Goal: Task Accomplishment & Management: Manage account settings

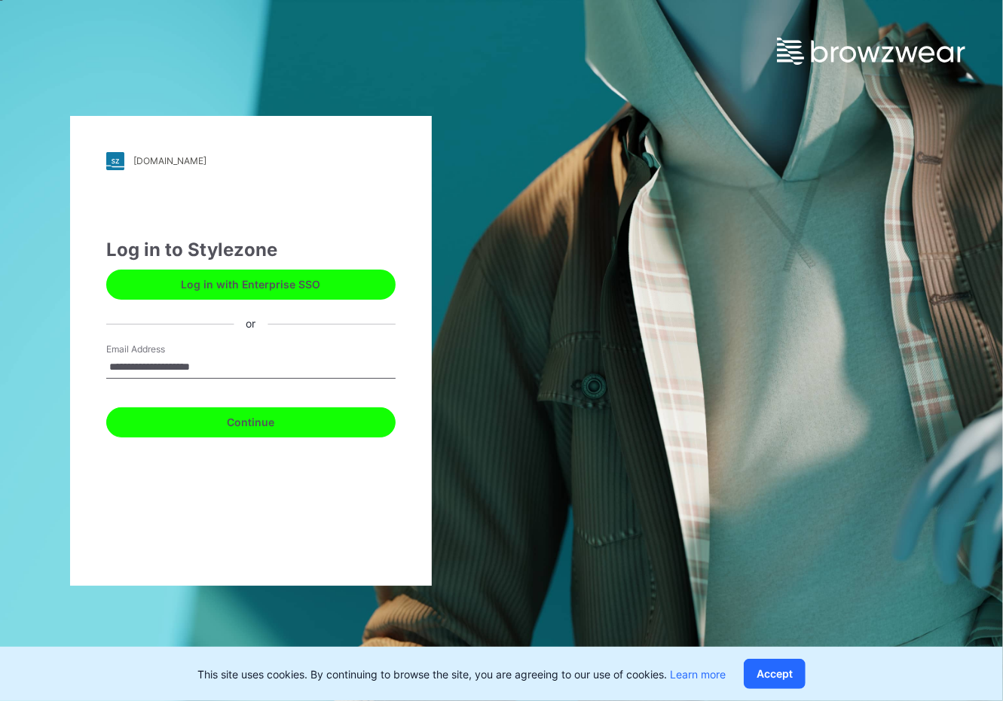
click at [235, 425] on button "Continue" at bounding box center [250, 423] width 289 height 30
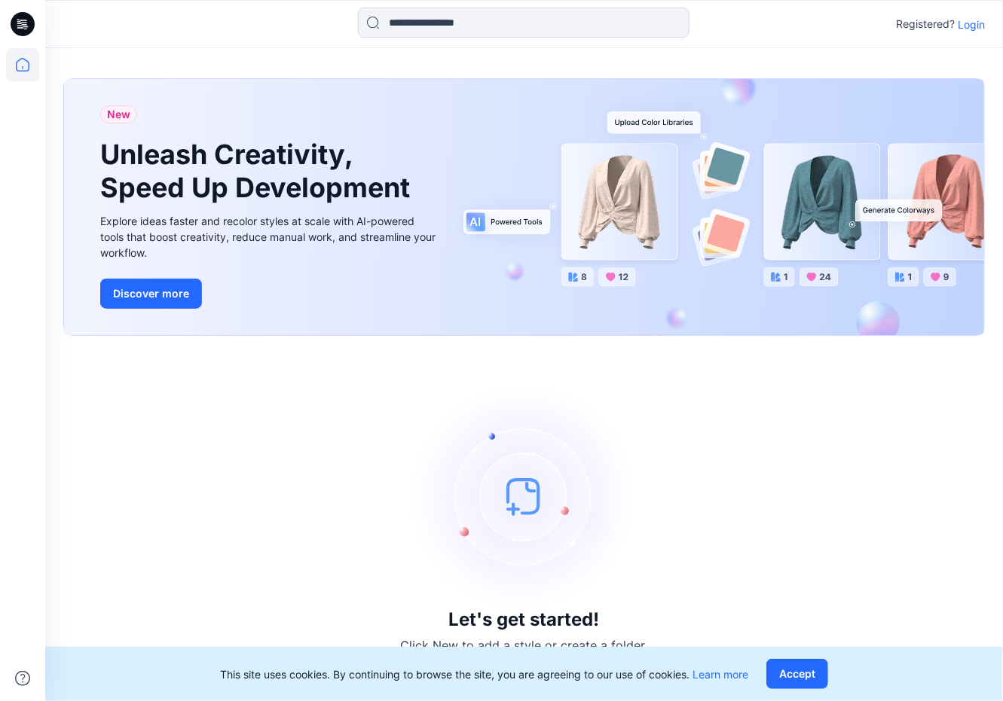
click at [981, 23] on p "Login" at bounding box center [971, 25] width 27 height 16
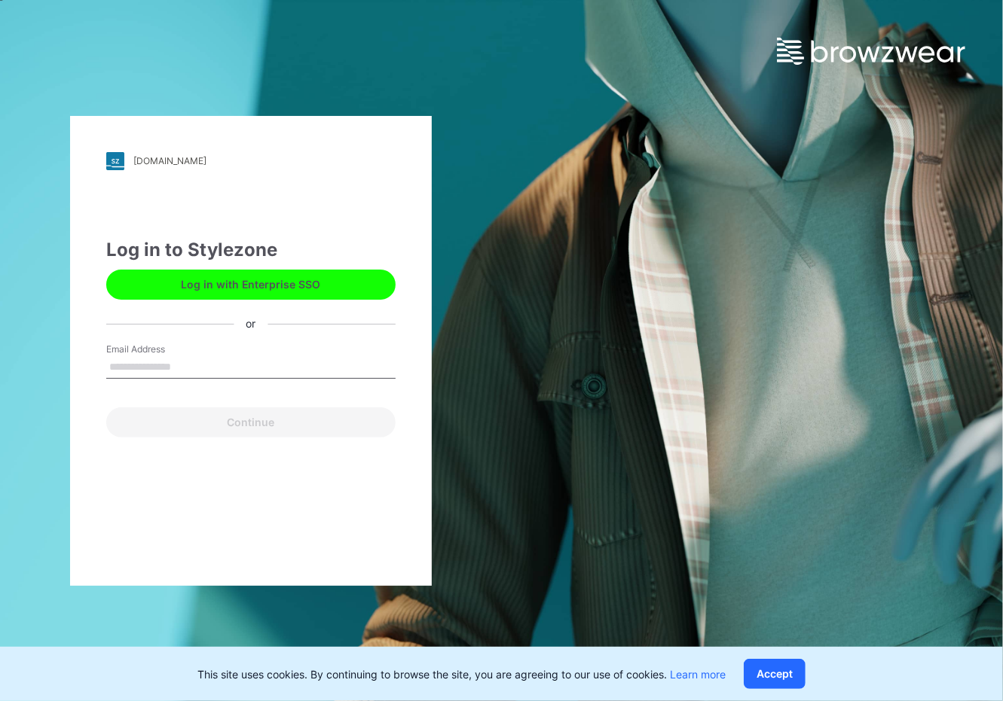
click at [250, 365] on input "Email Address" at bounding box center [250, 367] width 289 height 23
type input "**********"
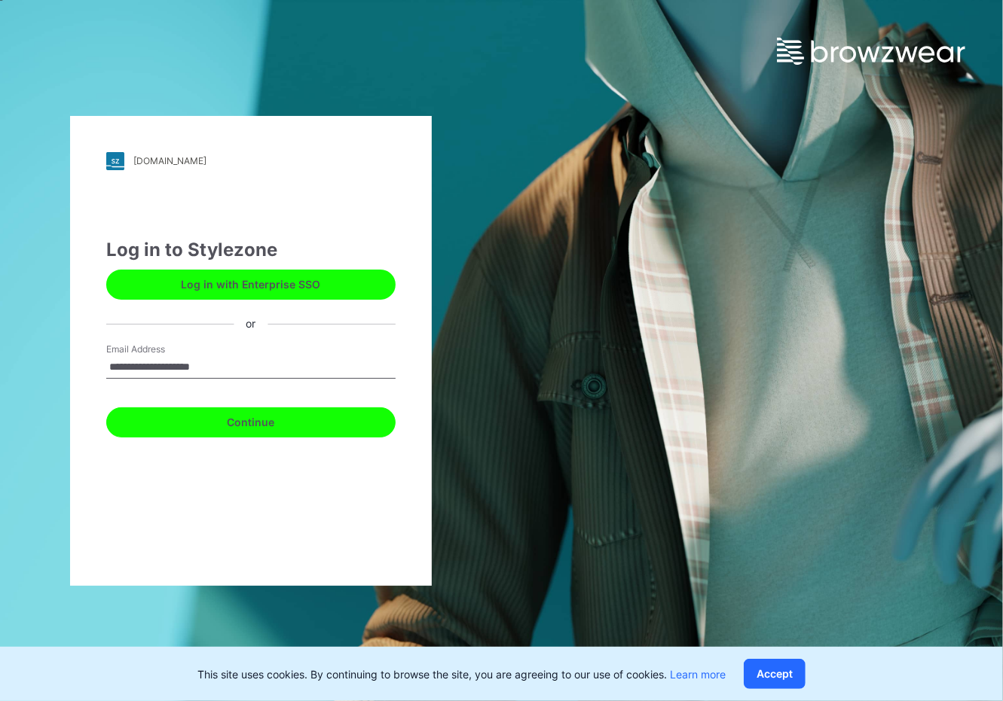
click at [240, 417] on button "Continue" at bounding box center [250, 423] width 289 height 30
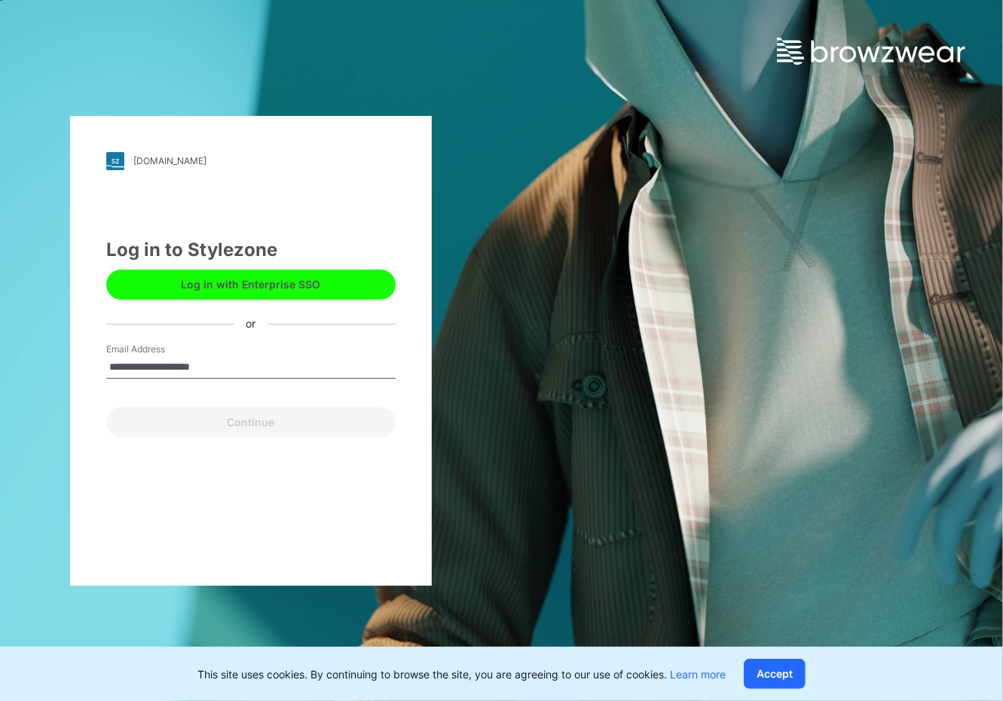
click at [245, 421] on div "Continue" at bounding box center [250, 420] width 289 height 36
click at [766, 668] on button "Accept" at bounding box center [775, 674] width 62 height 30
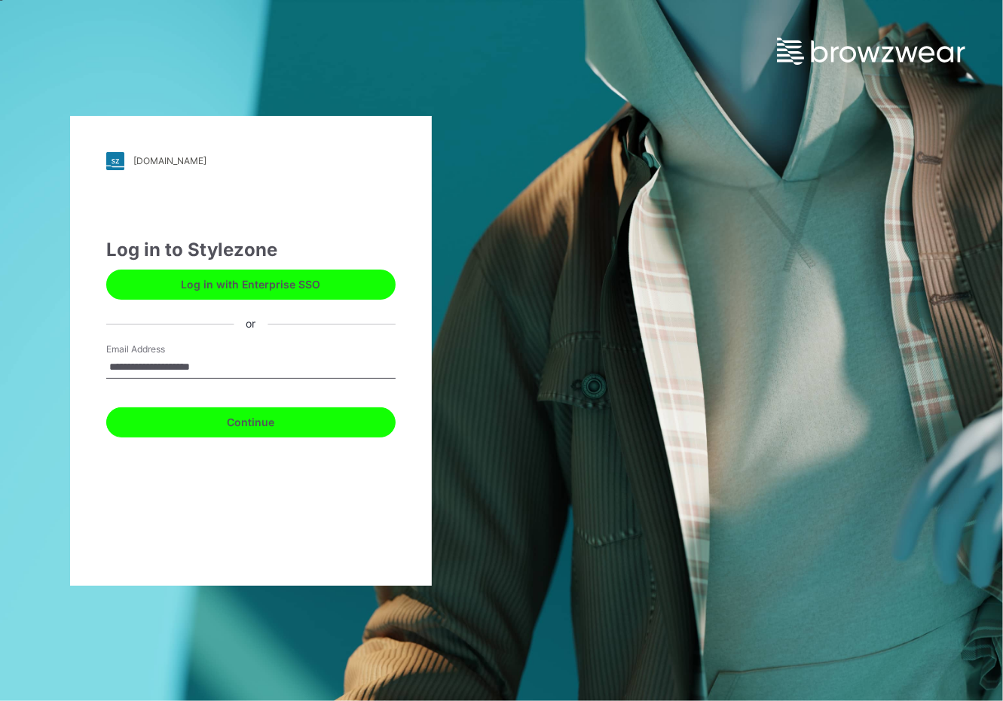
click at [294, 408] on button "Continue" at bounding box center [250, 423] width 289 height 30
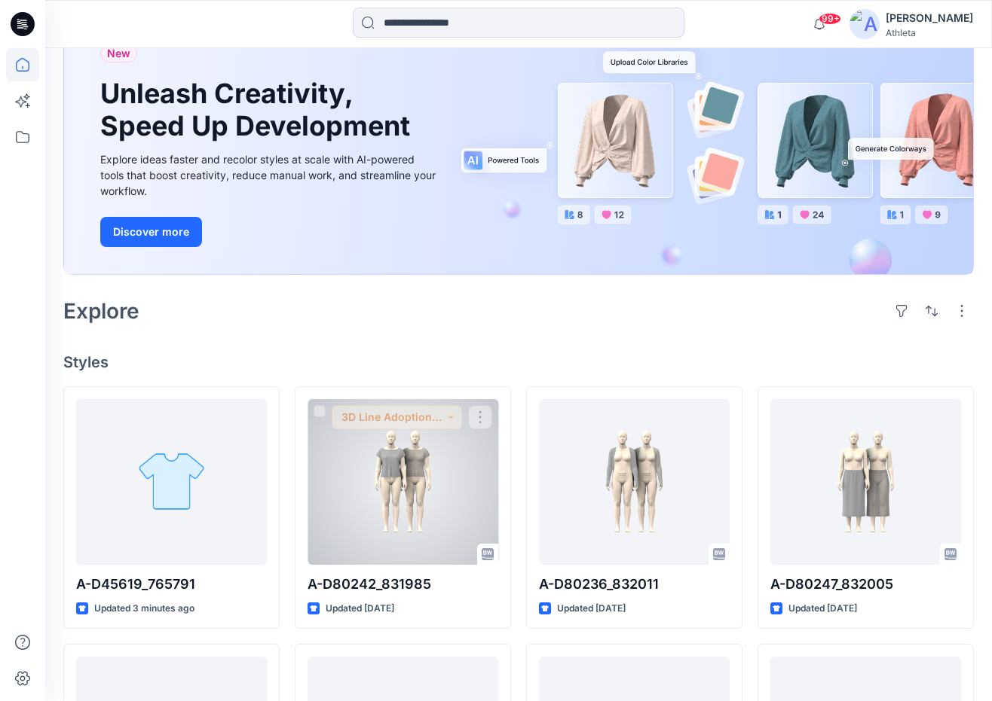
scroll to position [226, 0]
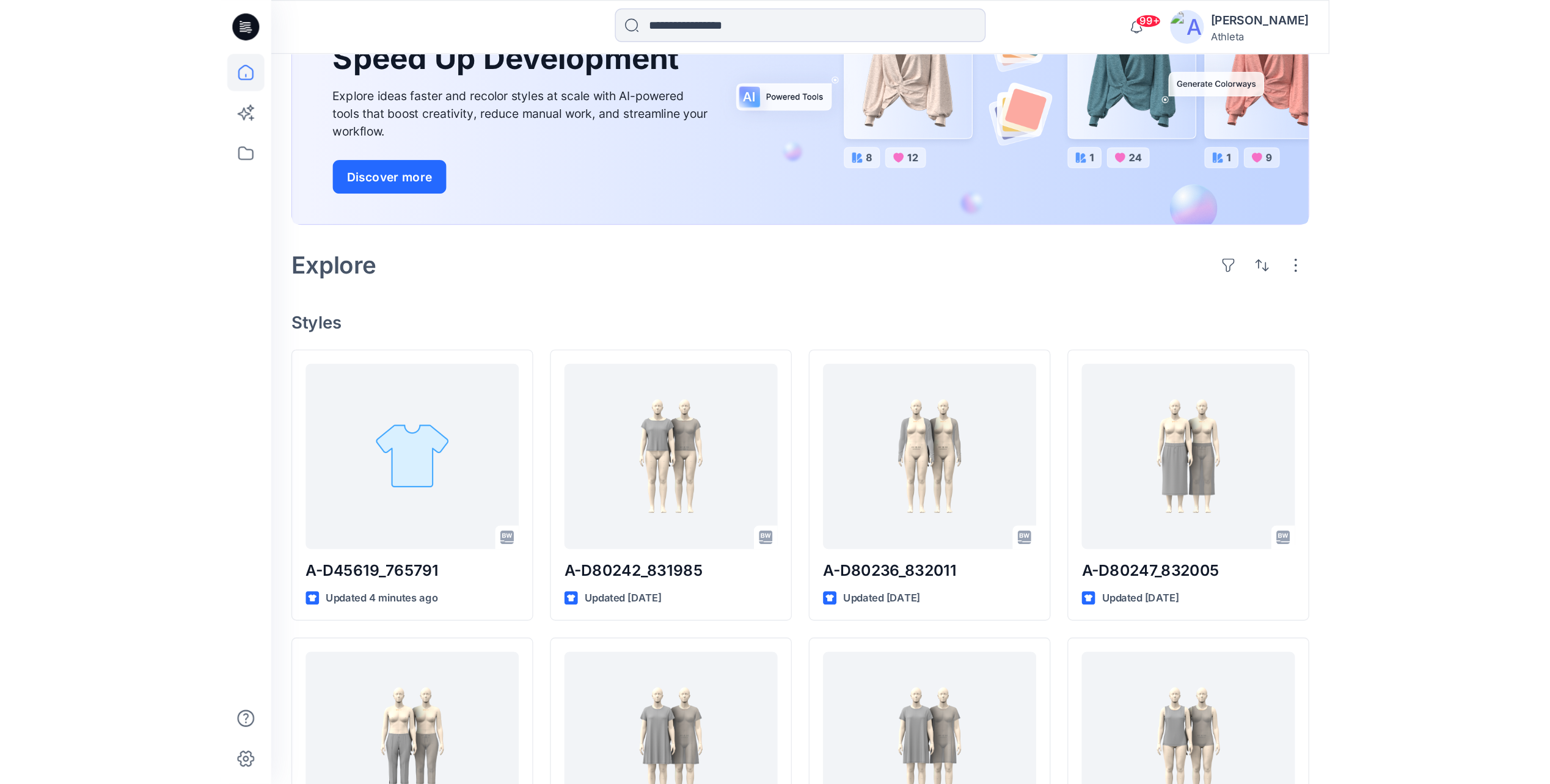
scroll to position [183, 0]
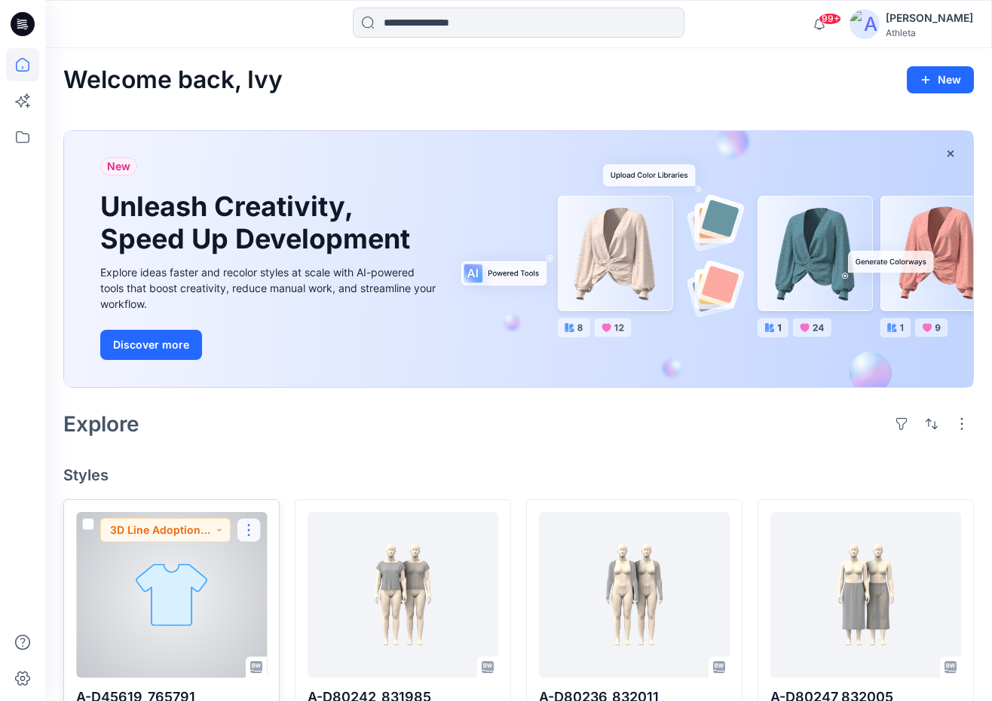
click at [244, 531] on button "button" at bounding box center [249, 530] width 24 height 24
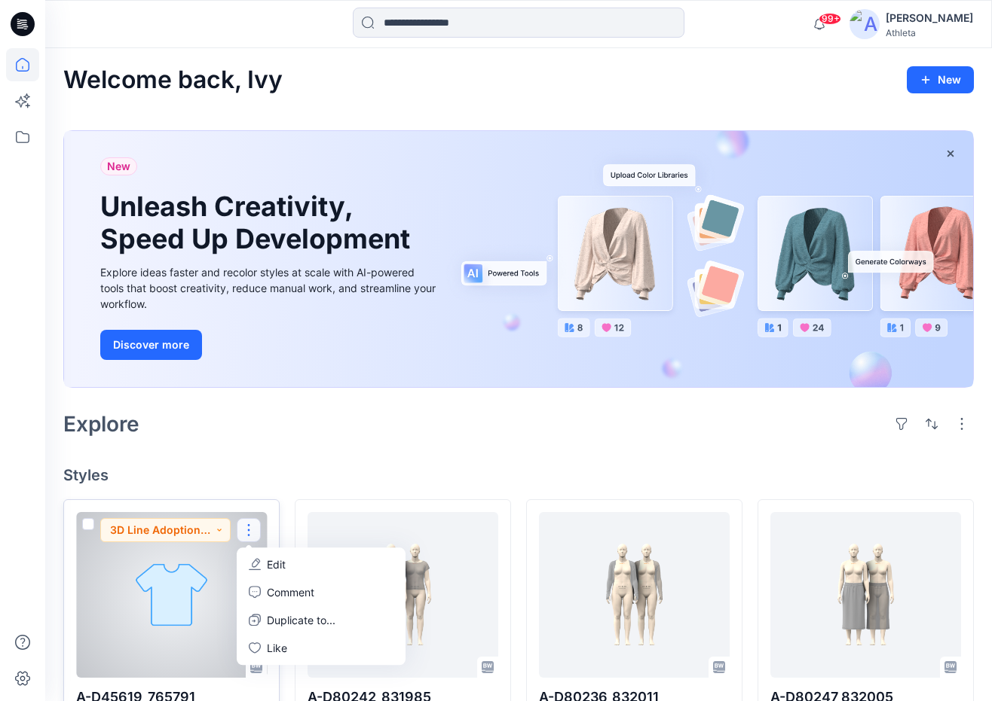
click at [261, 564] on icon "button" at bounding box center [255, 564] width 12 height 12
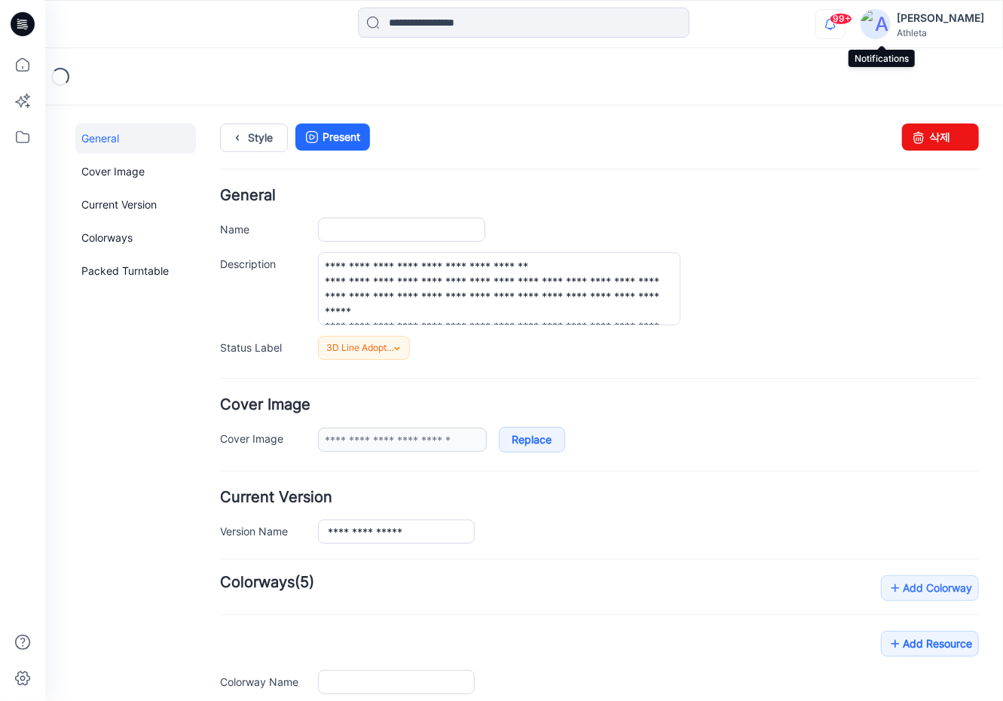
type input "**********"
type input "*********"
type input "**********"
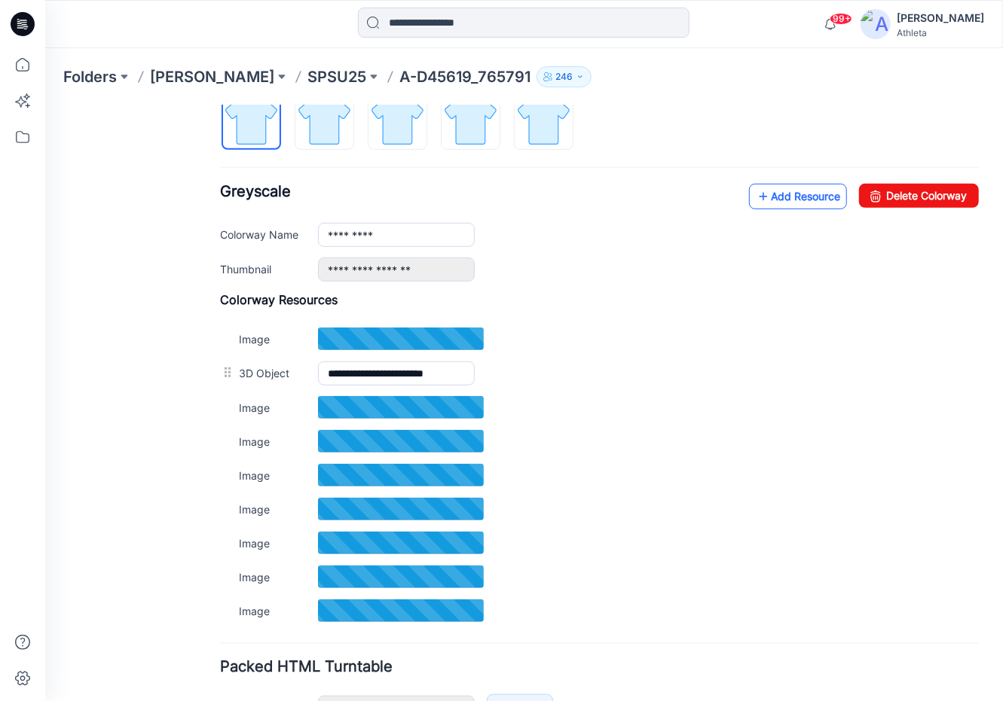
scroll to position [469, 0]
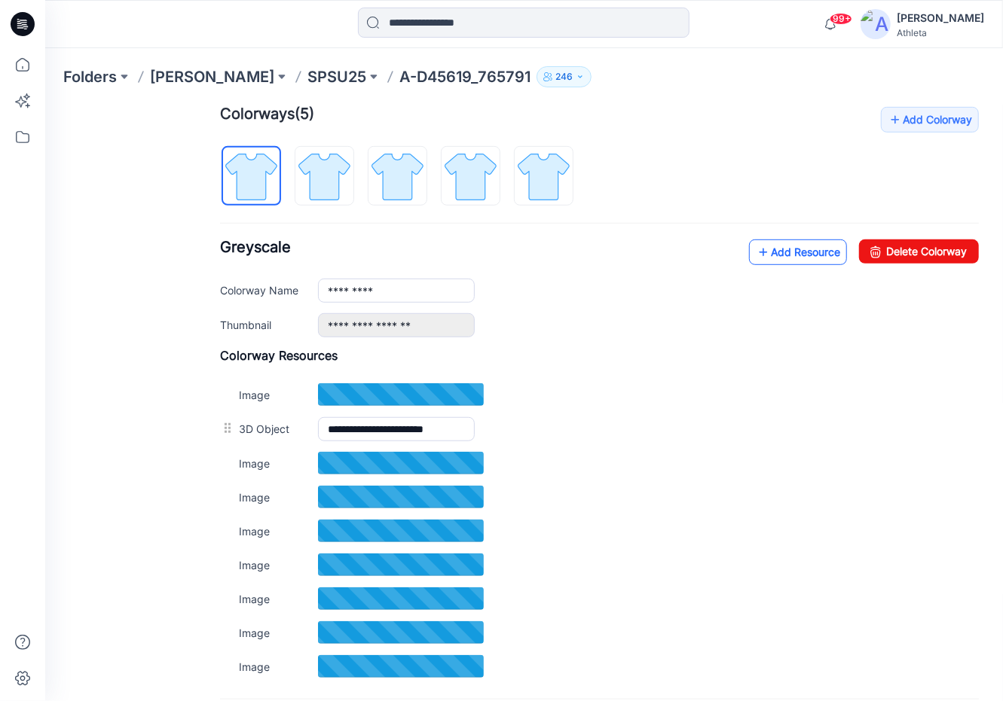
click at [775, 248] on link "Add Resource" at bounding box center [797, 252] width 98 height 26
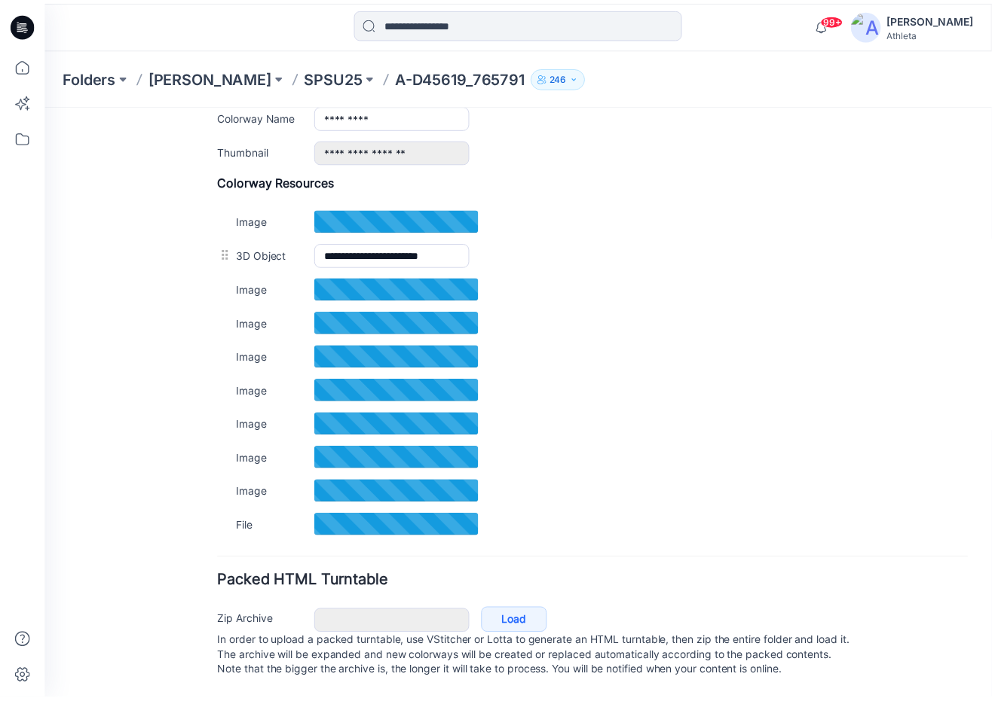
scroll to position [653, 0]
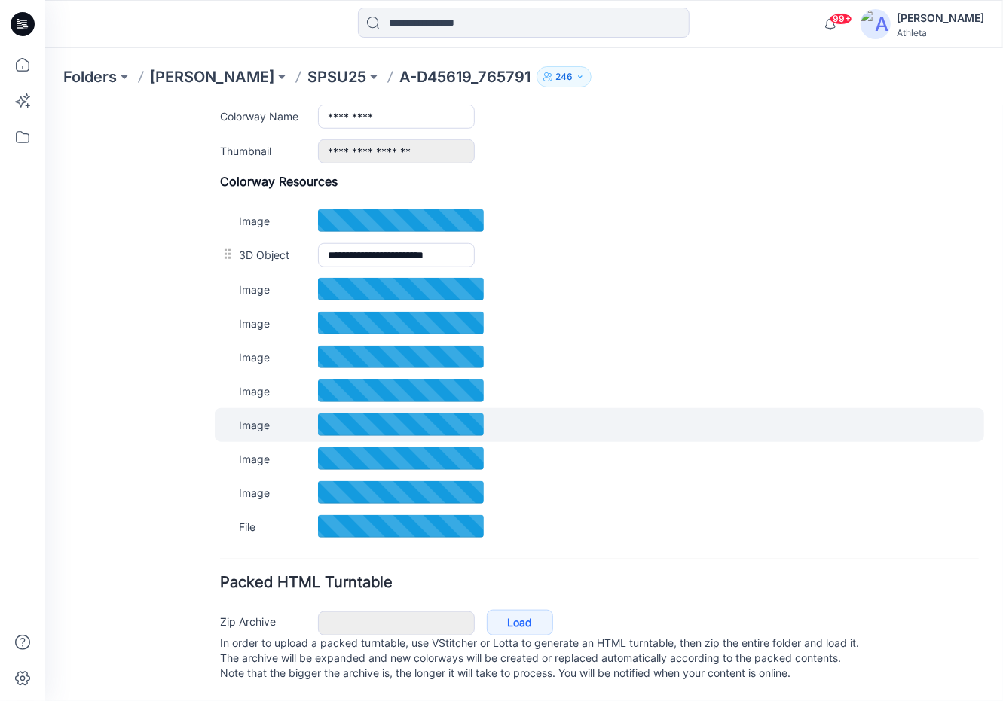
click at [644, 416] on div "Image ****** Cancel Add to all colorways Set as Thumbnail Unset as Thumbnail" at bounding box center [598, 425] width 769 height 34
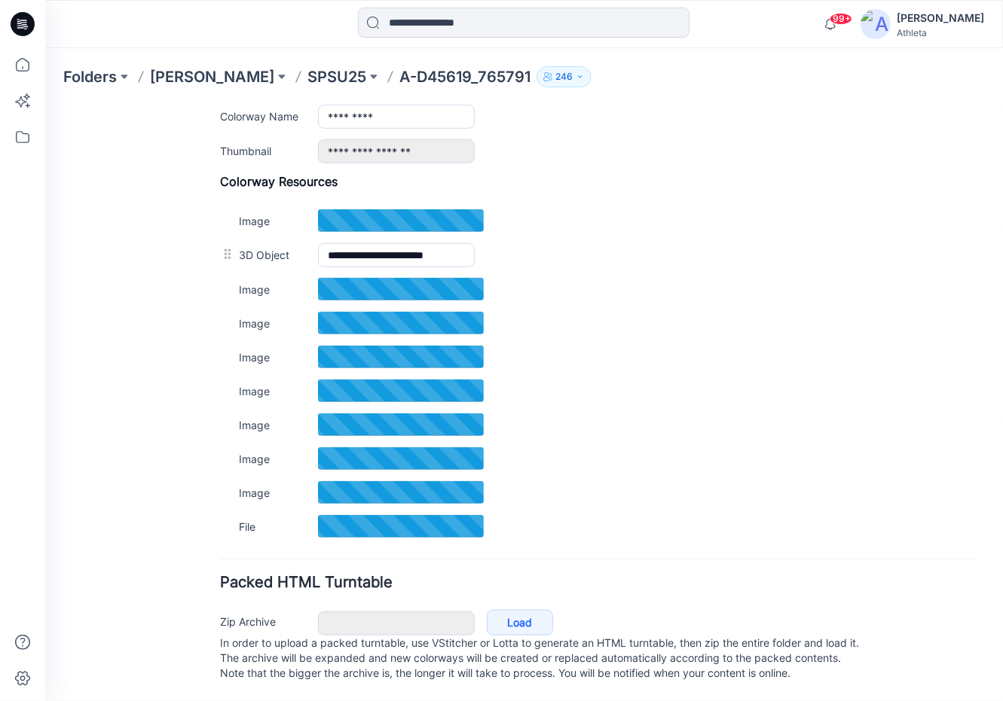
click at [401, 77] on p "A-D45619_765791" at bounding box center [464, 76] width 131 height 21
click at [320, 72] on p "SPSU25" at bounding box center [336, 76] width 59 height 21
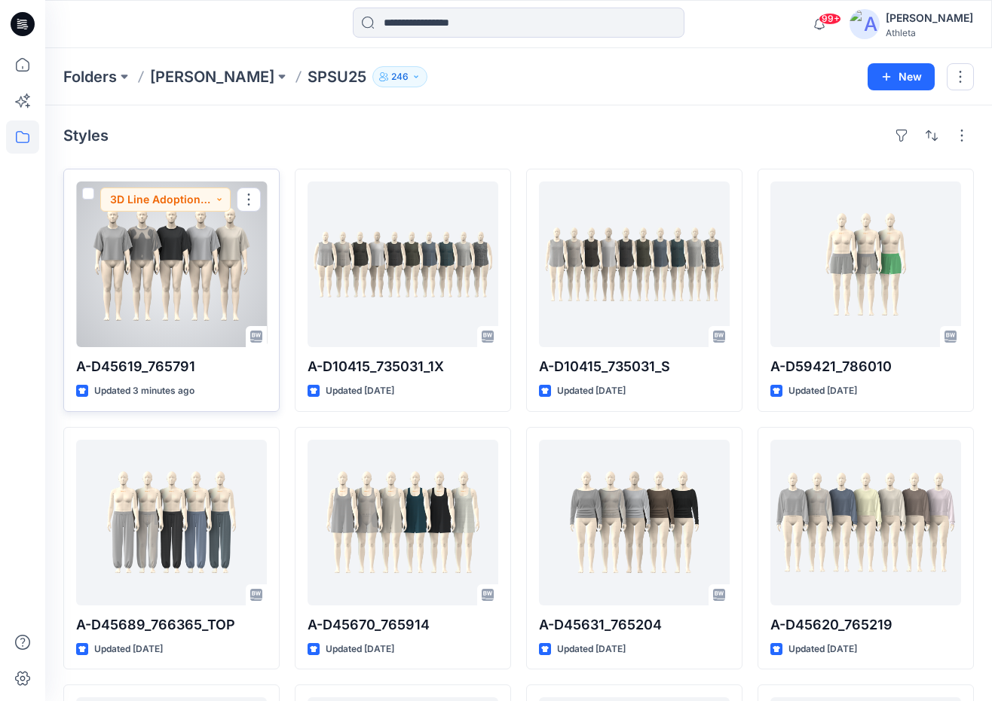
click at [130, 270] on div at bounding box center [171, 265] width 191 height 166
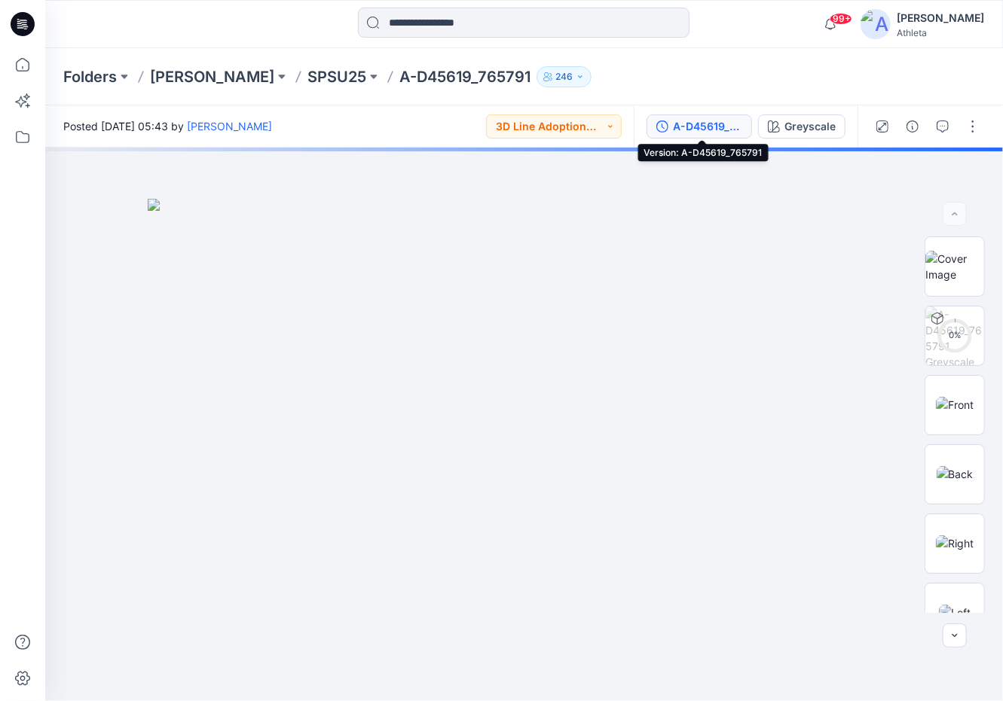
click at [746, 127] on button "A-D45619_765791" at bounding box center [698, 127] width 105 height 24
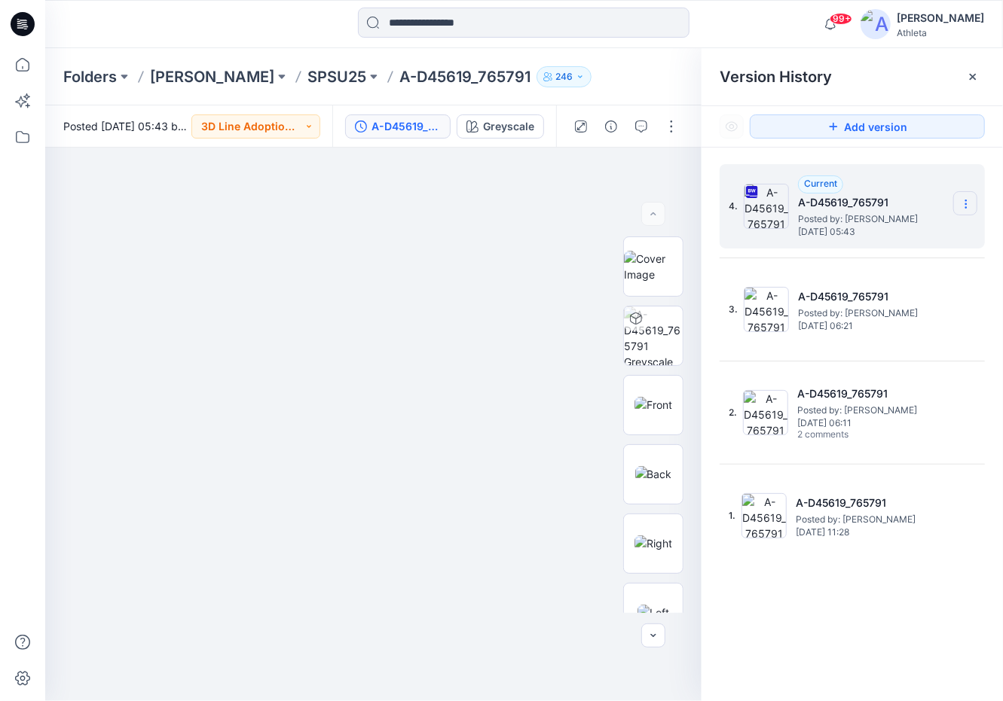
click at [972, 203] on section at bounding box center [965, 203] width 24 height 24
click at [958, 148] on div "4. Current A-D45619_765791 Posted by: [PERSON_NAME] [DATE] 05:43 3. A-D45619_76…" at bounding box center [851, 436] width 301 height 576
click at [972, 193] on section at bounding box center [965, 203] width 24 height 24
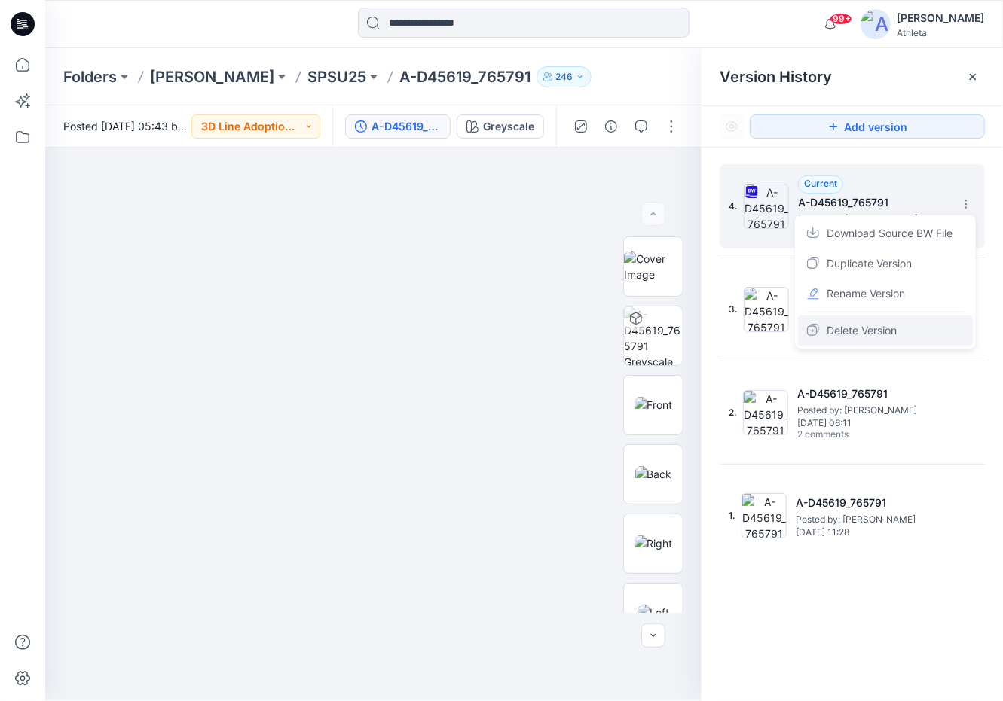
click at [897, 324] on span "Delete Version" at bounding box center [862, 331] width 70 height 18
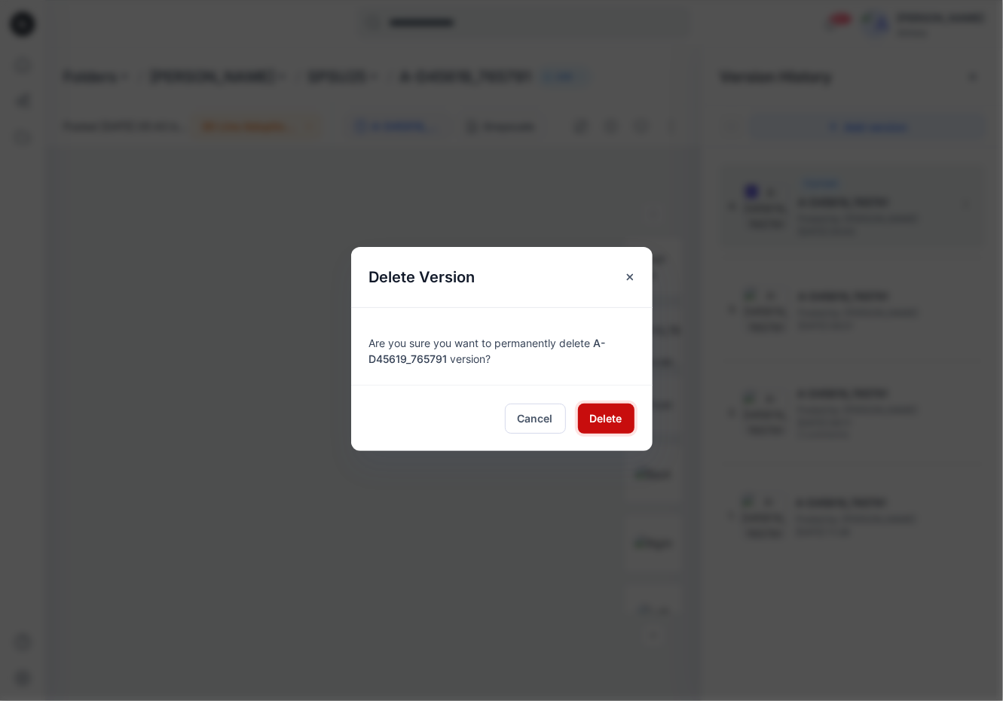
click at [600, 427] on button "Delete" at bounding box center [606, 419] width 57 height 30
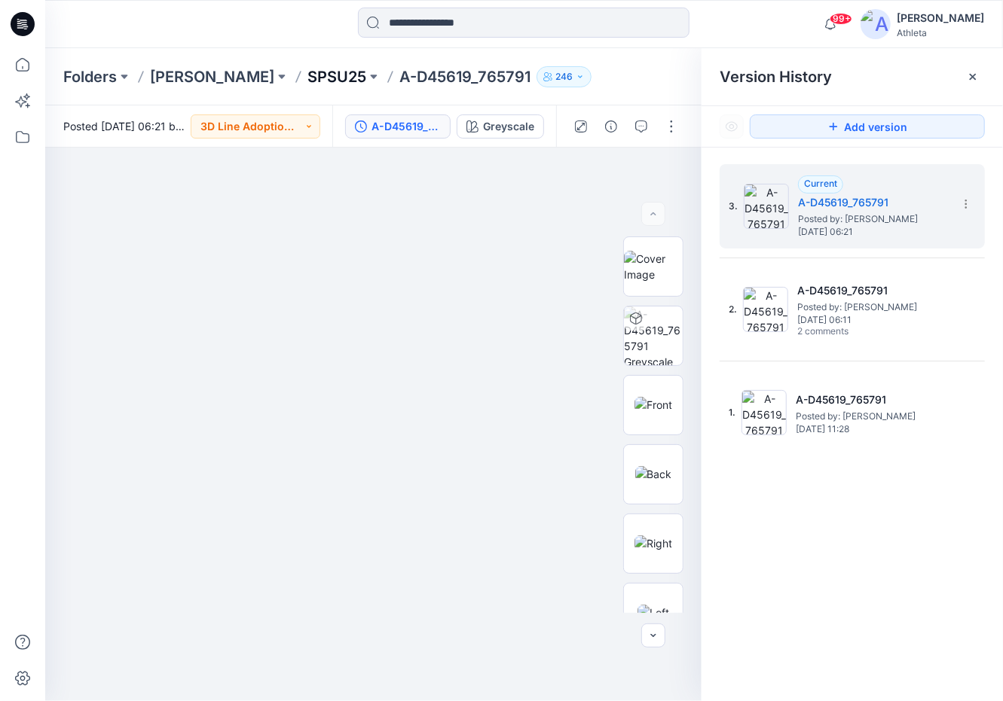
click at [313, 70] on p "SPSU25" at bounding box center [336, 76] width 59 height 21
